Goal: Information Seeking & Learning: Find specific fact

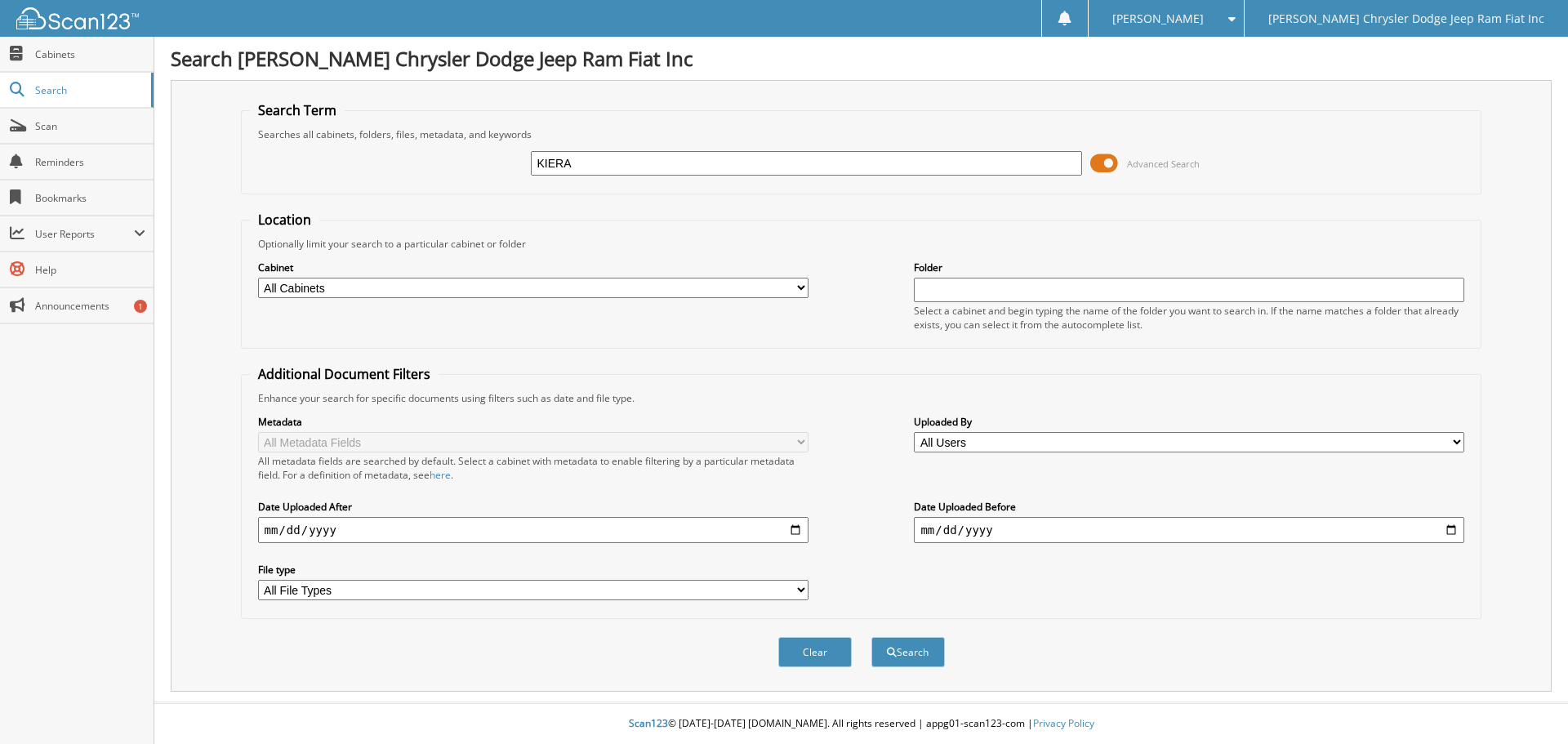
type input "KIERA"
click at [871, 637] on button "Search" at bounding box center [908, 652] width 74 height 30
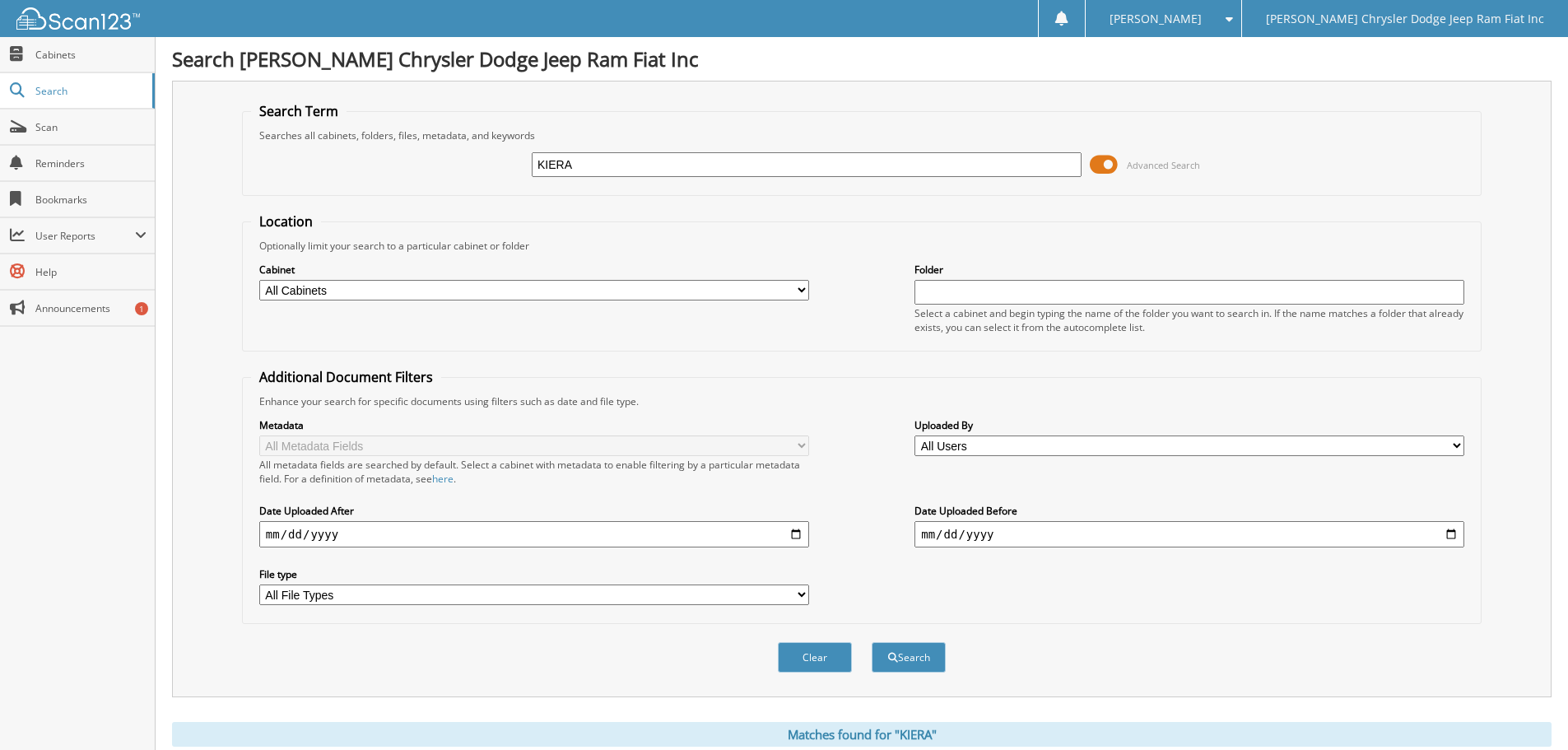
click at [623, 171] on input "KIERA" at bounding box center [806, 165] width 550 height 25
type input "[PERSON_NAME]"
click at [872, 642] on button "Search" at bounding box center [909, 657] width 74 height 30
click at [645, 162] on input "[PERSON_NAME]" at bounding box center [806, 165] width 550 height 25
type input "K"
